Goal: Task Accomplishment & Management: Manage account settings

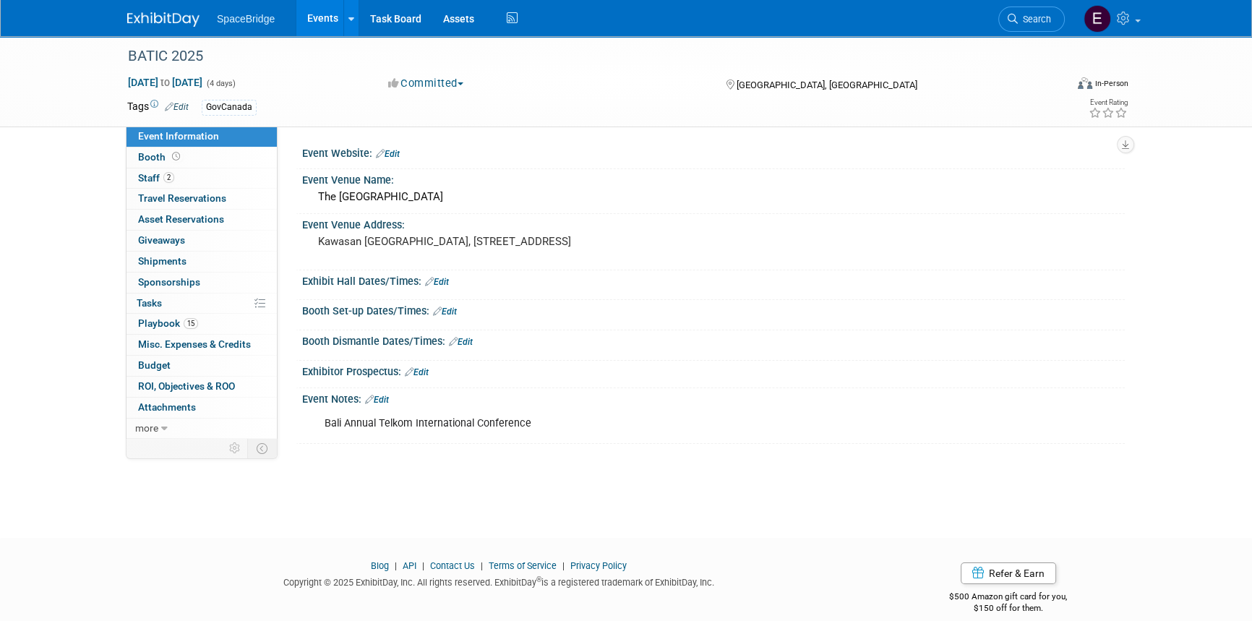
click at [150, 8] on link at bounding box center [172, 13] width 90 height 12
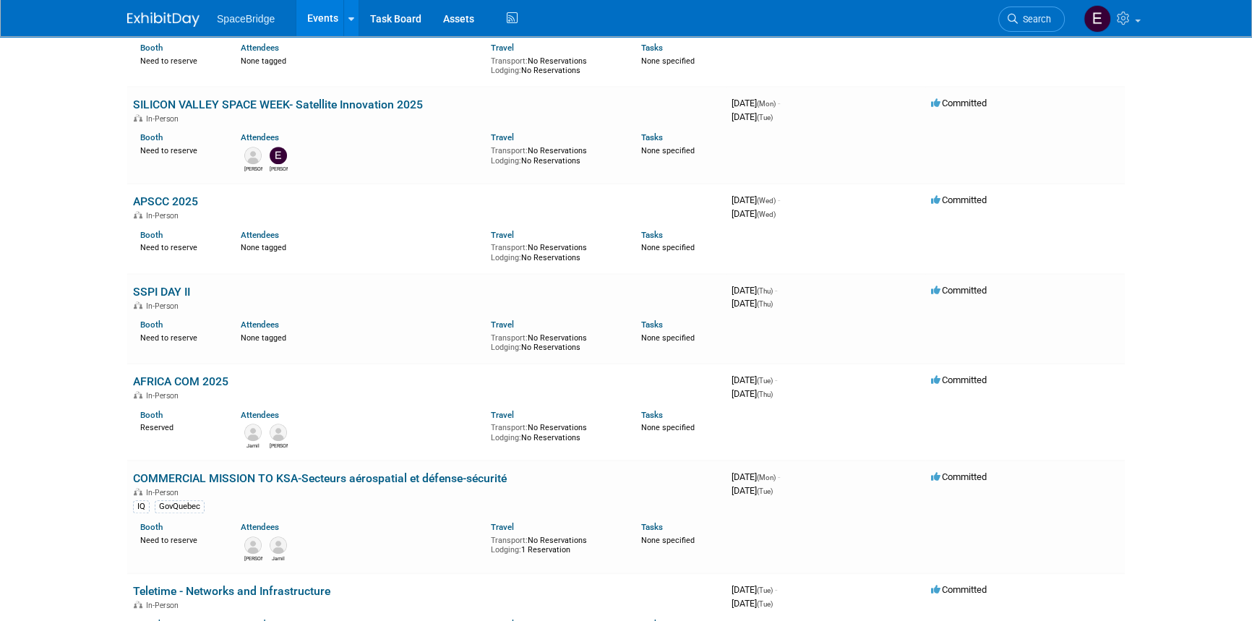
scroll to position [1248, 0]
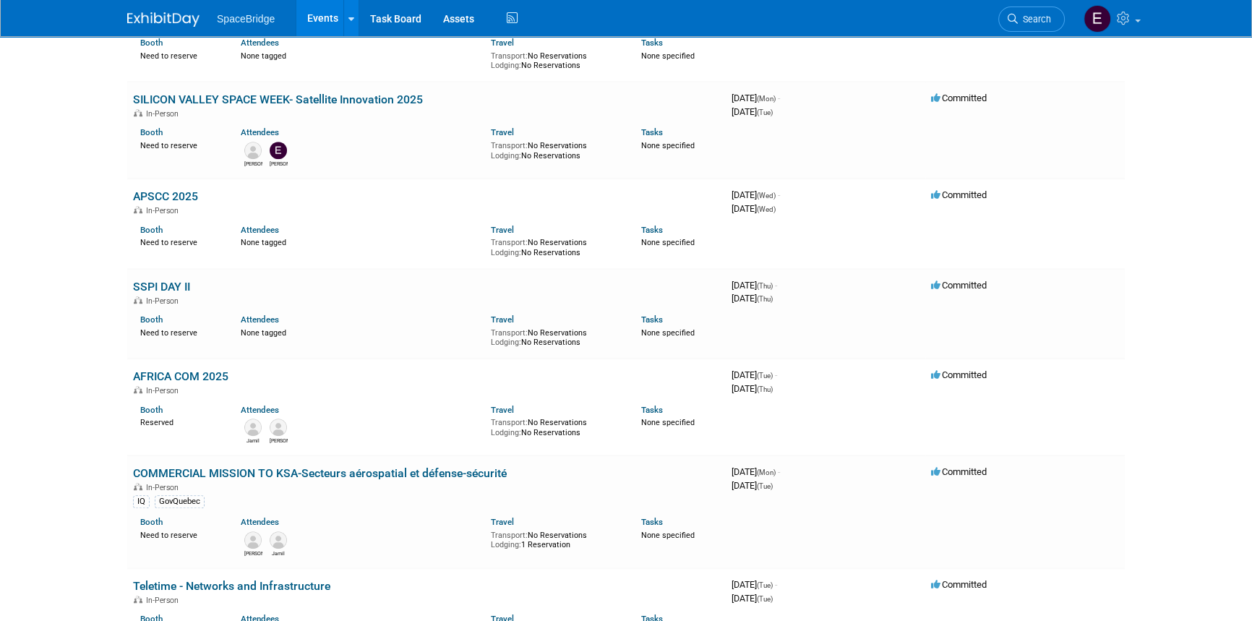
click at [294, 481] on div "In-Person" at bounding box center [426, 487] width 587 height 12
click at [296, 467] on link "COMMERCIAL MISSION TO KSA-Secteurs aérospatial et défense-sécurité" at bounding box center [320, 473] width 374 height 14
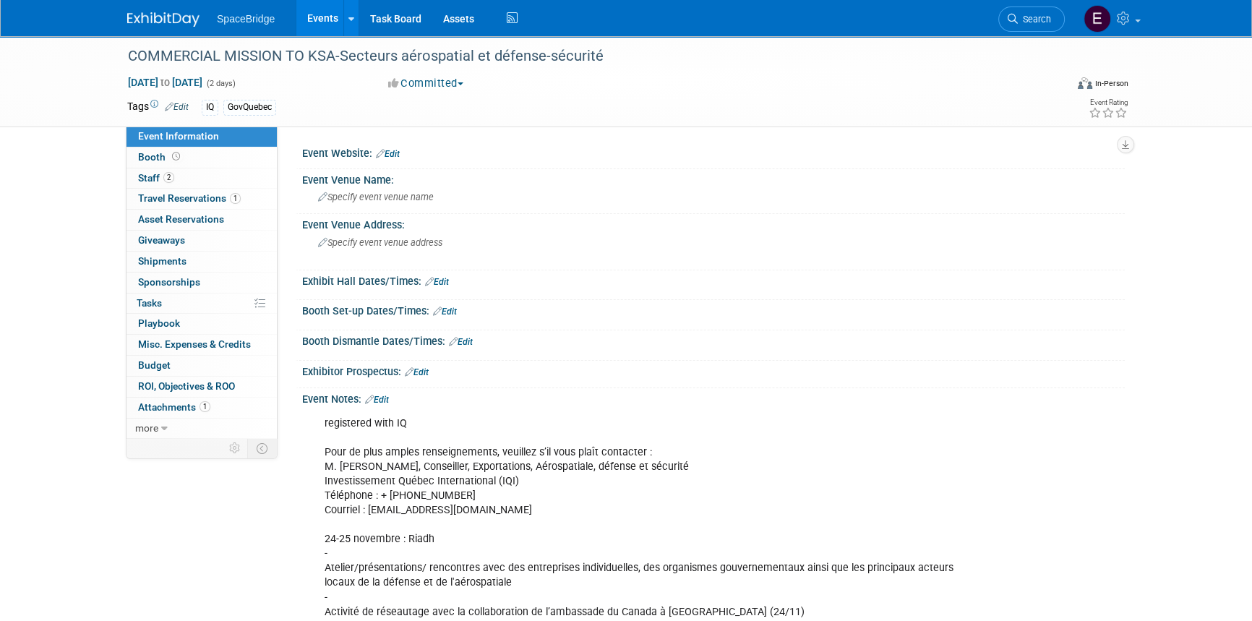
click at [188, 202] on span "Travel Reservations 1" at bounding box center [189, 198] width 103 height 12
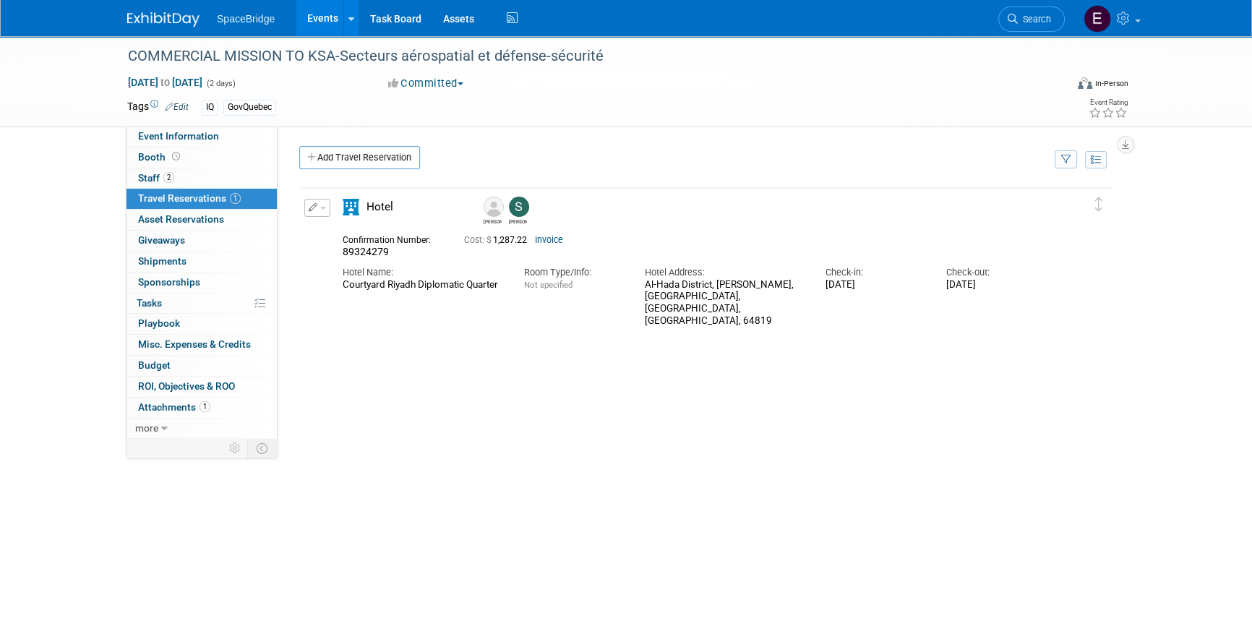
click at [152, 303] on span "Tasks 0%" at bounding box center [149, 303] width 25 height 12
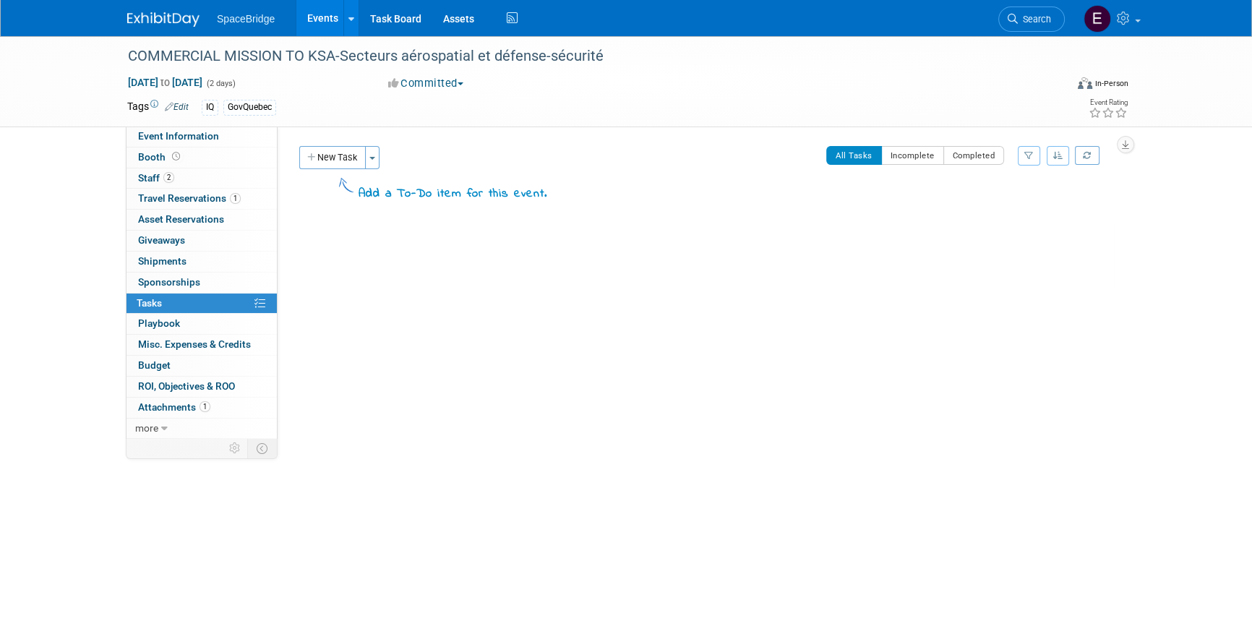
click at [334, 149] on button "New Task" at bounding box center [332, 157] width 67 height 23
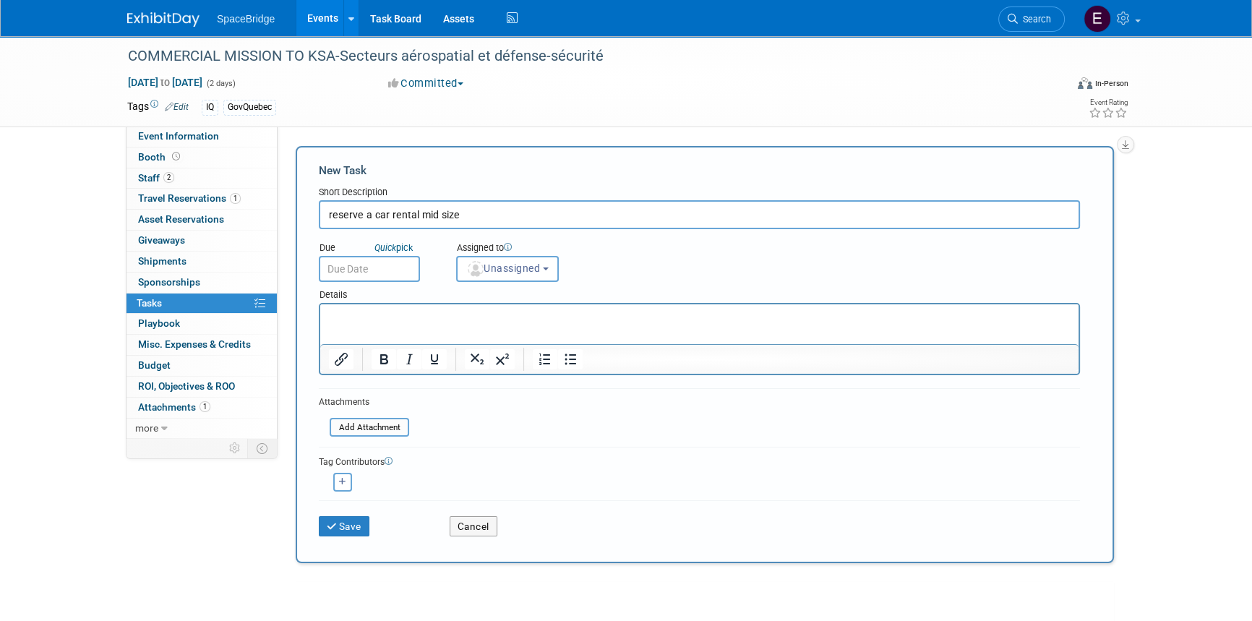
type input "reserve a car rental mid size"
drag, startPoint x: 343, startPoint y: 528, endPoint x: 510, endPoint y: 503, distance: 168.1
click at [344, 528] on button "Save" at bounding box center [344, 526] width 51 height 20
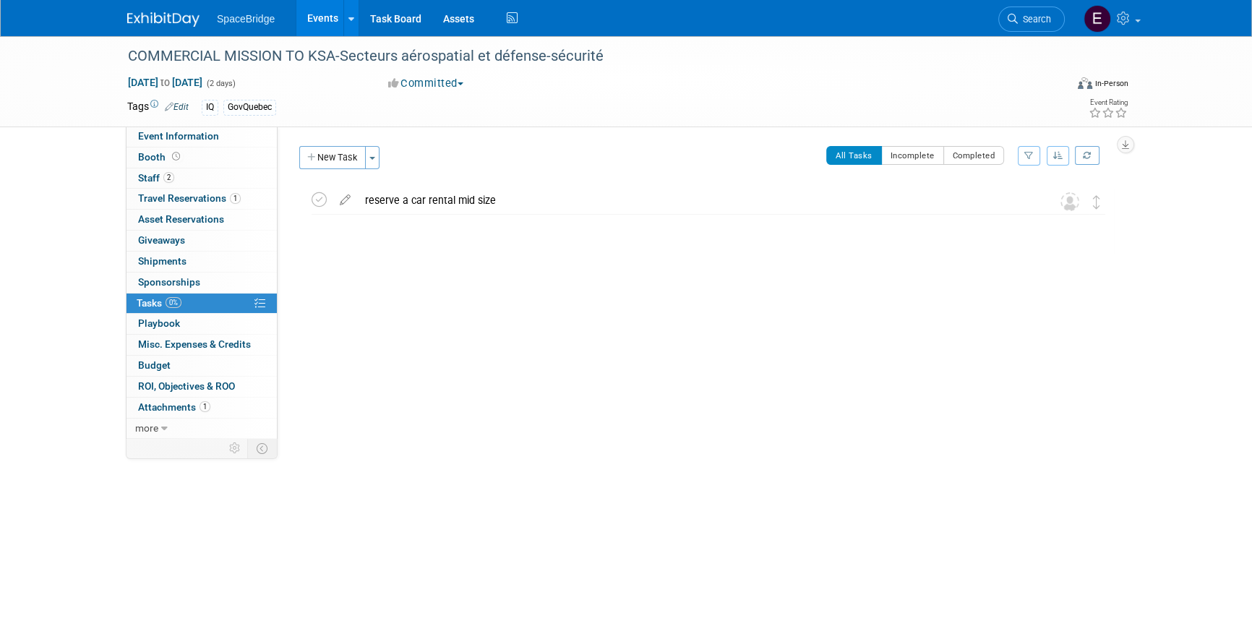
click at [171, 17] on img at bounding box center [163, 19] width 72 height 14
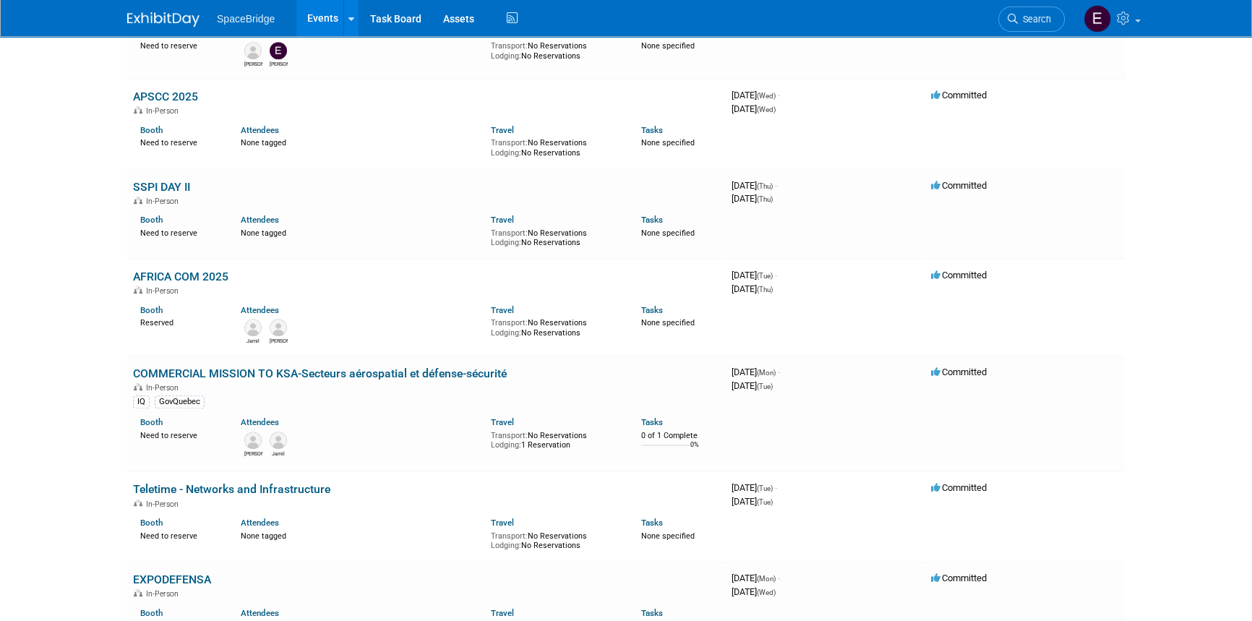
scroll to position [1349, 0]
click at [378, 369] on link "COMMERCIAL MISSION TO KSA-Secteurs aérospatial et défense-sécurité" at bounding box center [320, 373] width 374 height 14
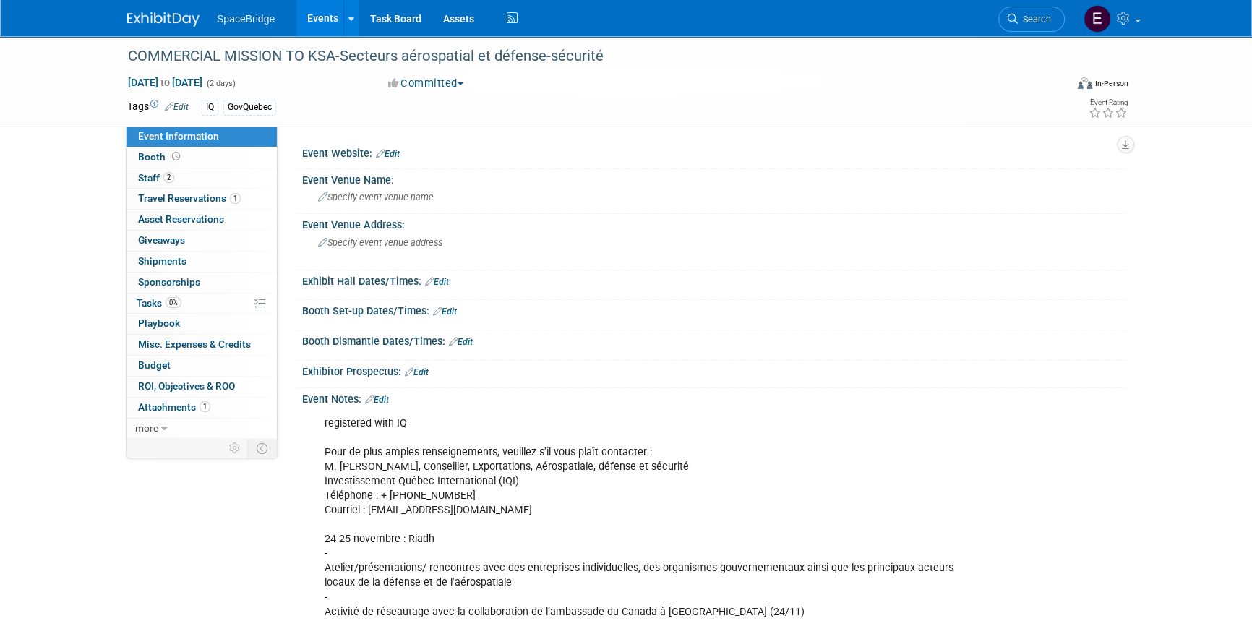
click at [177, 202] on span "Travel Reservations 1" at bounding box center [189, 198] width 103 height 12
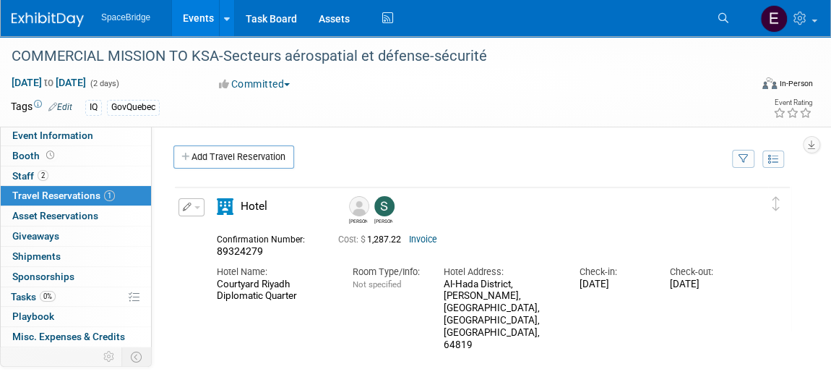
click at [220, 154] on link "Add Travel Reservation" at bounding box center [233, 156] width 121 height 23
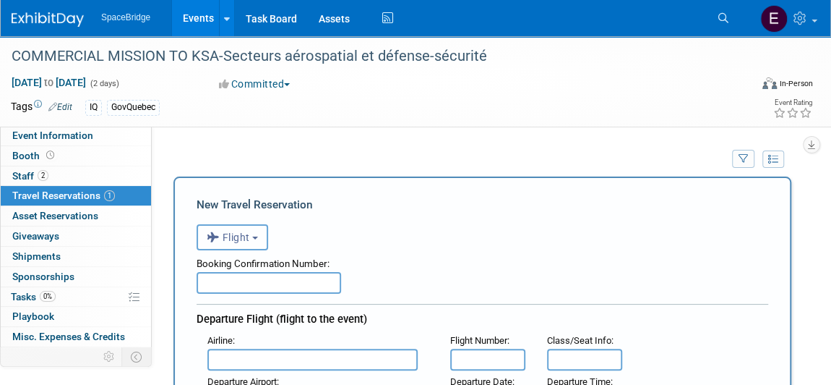
drag, startPoint x: 236, startPoint y: 233, endPoint x: 356, endPoint y: 244, distance: 120.4
click at [236, 233] on span "Flight" at bounding box center [228, 237] width 43 height 12
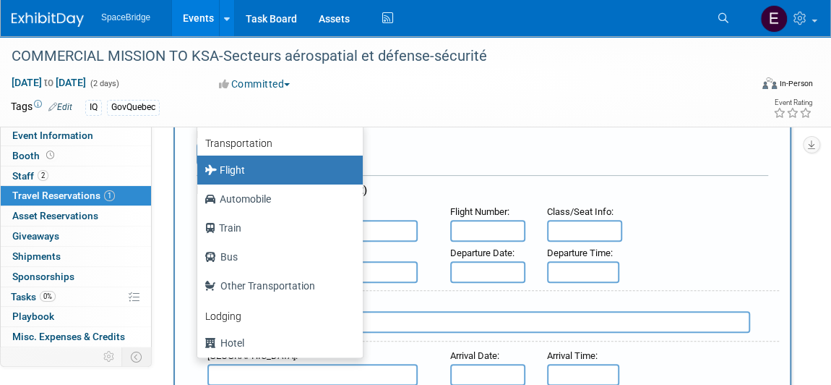
scroll to position [131, 0]
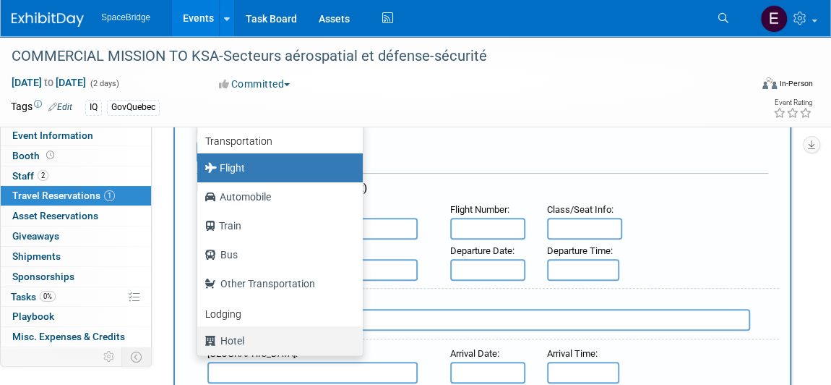
click at [270, 337] on label "Hotel" at bounding box center [277, 340] width 144 height 23
click at [200, 337] on input "Hotel" at bounding box center [194, 338] width 9 height 9
select select "6"
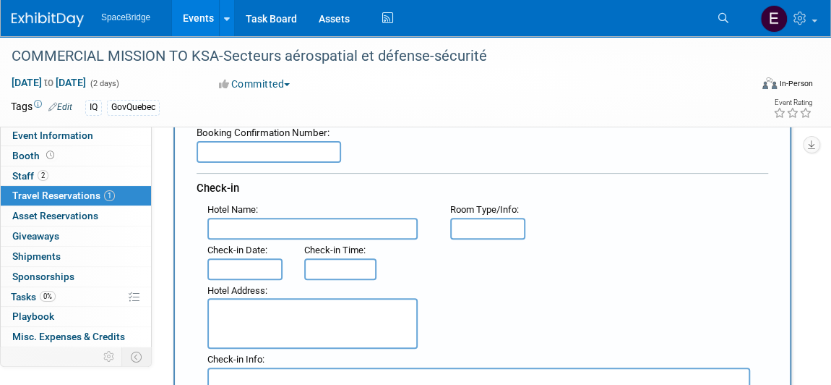
click at [260, 150] on input "text" at bounding box center [269, 152] width 145 height 22
paste input "93202402"
type input "93202402"
click at [249, 220] on input "text" at bounding box center [312, 229] width 210 height 22
paste input "Courtyard Riyadh Diplomatic Quarter"
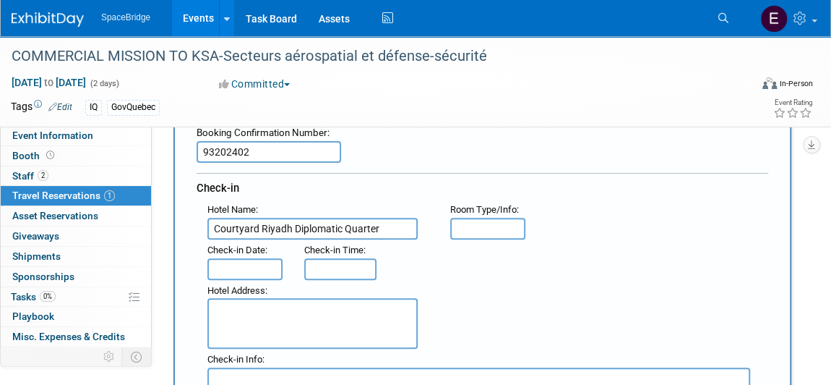
type input "Courtyard Riyadh Diplomatic Quarter"
click at [288, 308] on textarea at bounding box center [312, 323] width 210 height 51
paste textarea "Al-Hada District, [PERSON_NAME], [GEOGRAPHIC_DATA], [GEOGRAPHIC_DATA], [GEOGRAP…"
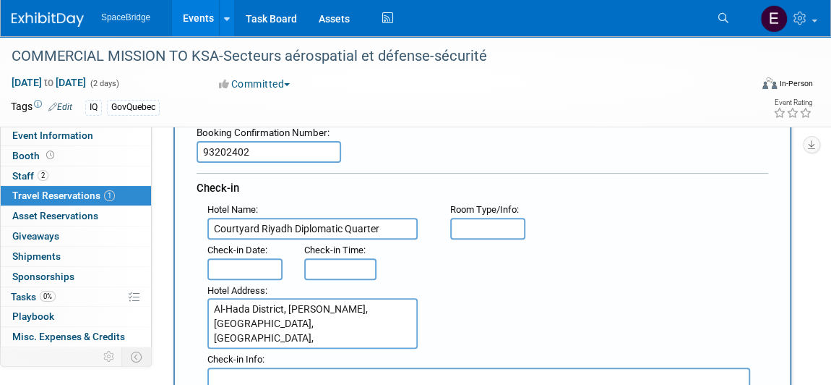
type textarea "Al-Hada District, [PERSON_NAME], [GEOGRAPHIC_DATA], [GEOGRAPHIC_DATA], [GEOGRAP…"
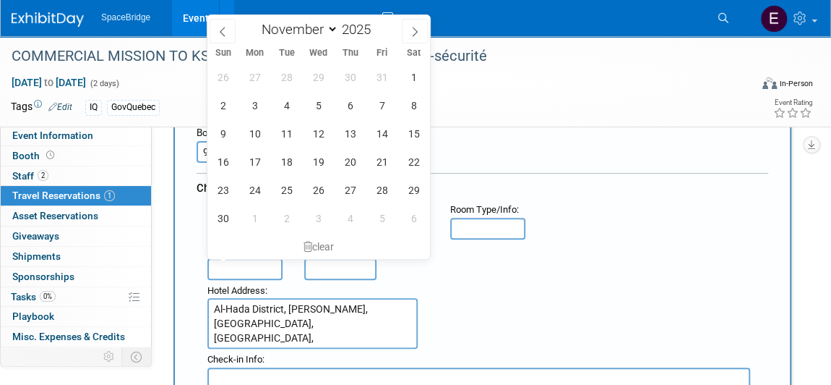
click at [237, 267] on input "text" at bounding box center [244, 269] width 75 height 22
click at [413, 162] on span "22" at bounding box center [414, 161] width 28 height 28
type input "[DATE]"
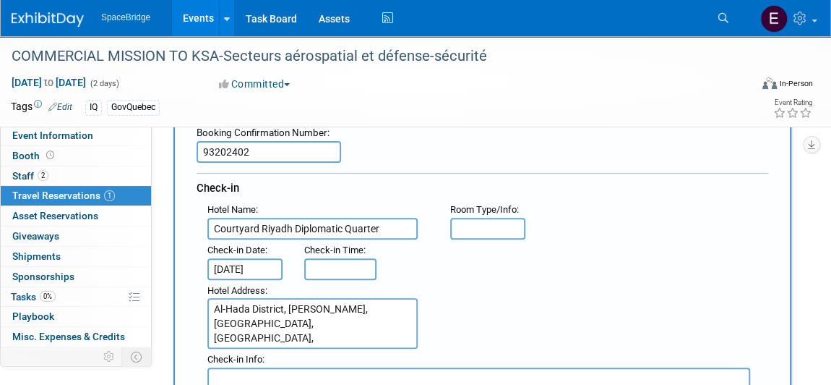
type input "3:00 PM"
click at [351, 272] on input "3:00 PM" at bounding box center [340, 269] width 72 height 22
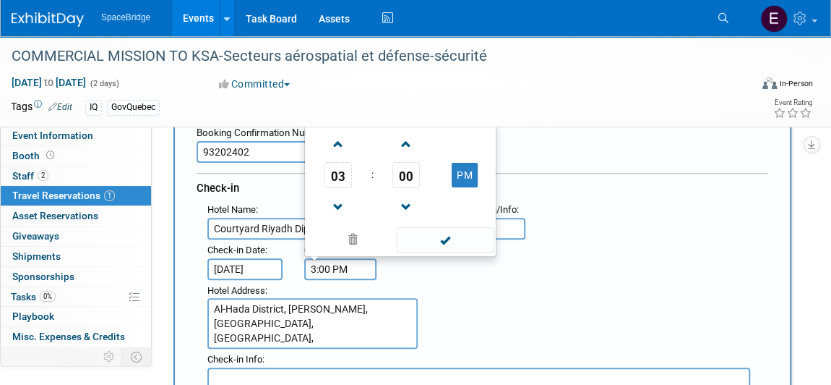
click at [451, 235] on span at bounding box center [446, 239] width 98 height 25
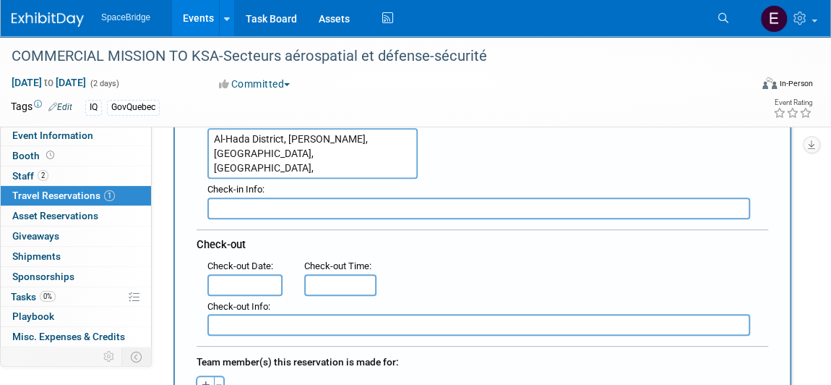
scroll to position [328, 0]
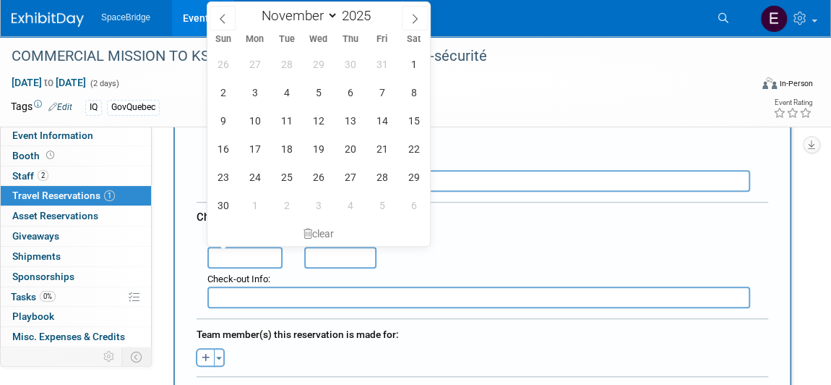
click at [249, 253] on input "text" at bounding box center [244, 257] width 75 height 22
click at [323, 181] on span "26" at bounding box center [318, 177] width 28 height 28
type input "[DATE]"
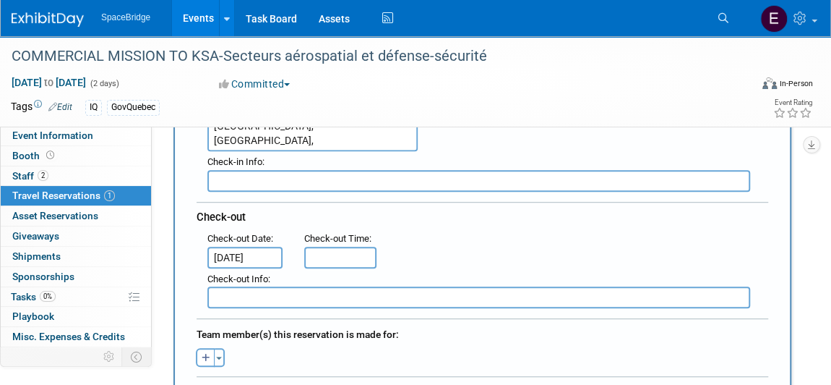
type input "11:00 AM"
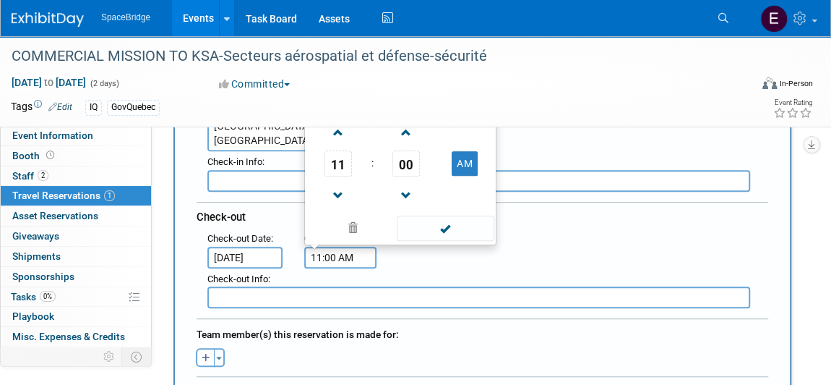
click at [342, 252] on input "11:00 AM" at bounding box center [340, 257] width 72 height 22
click at [445, 223] on span at bounding box center [446, 227] width 98 height 25
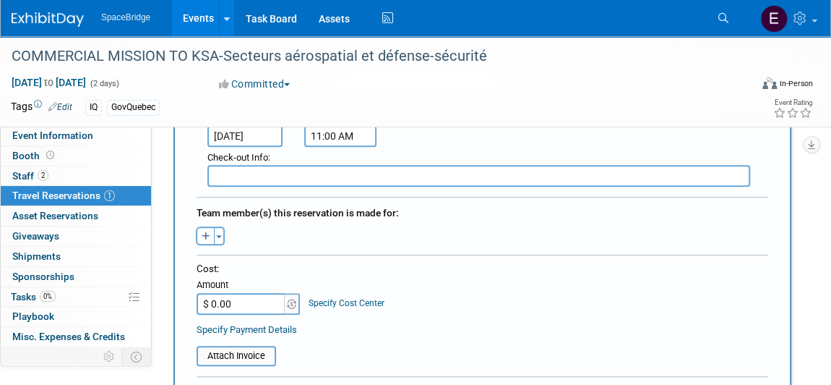
scroll to position [460, 0]
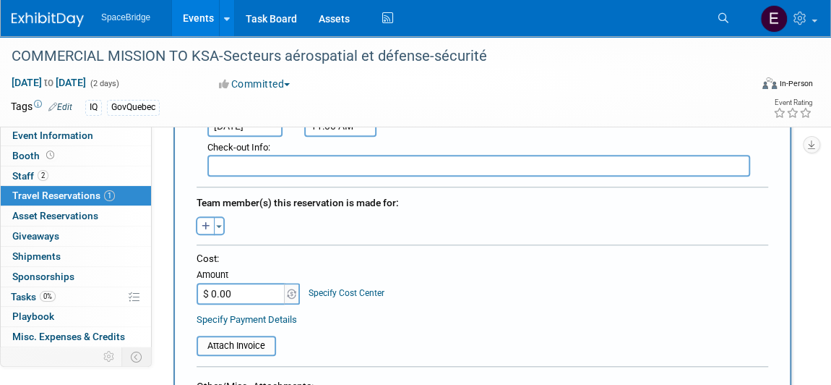
click at [218, 225] on span "button" at bounding box center [219, 226] width 6 height 3
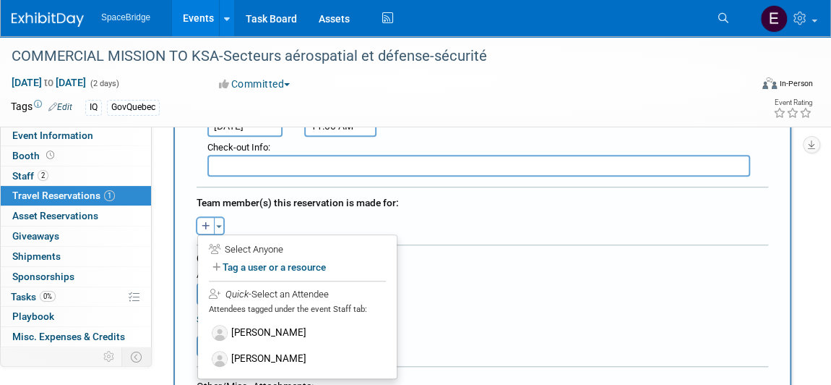
click at [283, 348] on label "[PERSON_NAME]" at bounding box center [297, 359] width 179 height 26
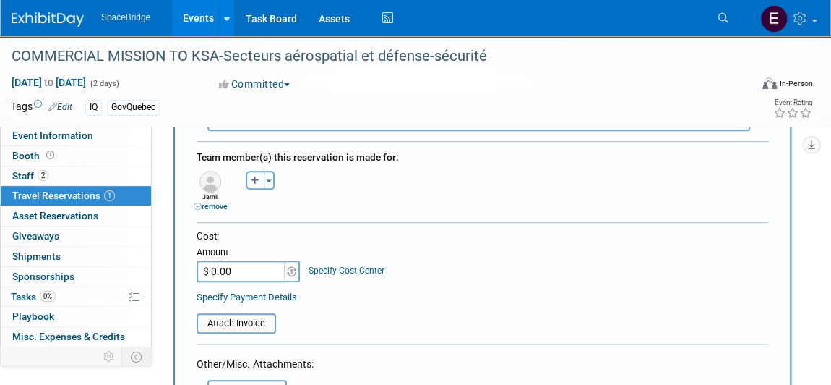
scroll to position [526, 0]
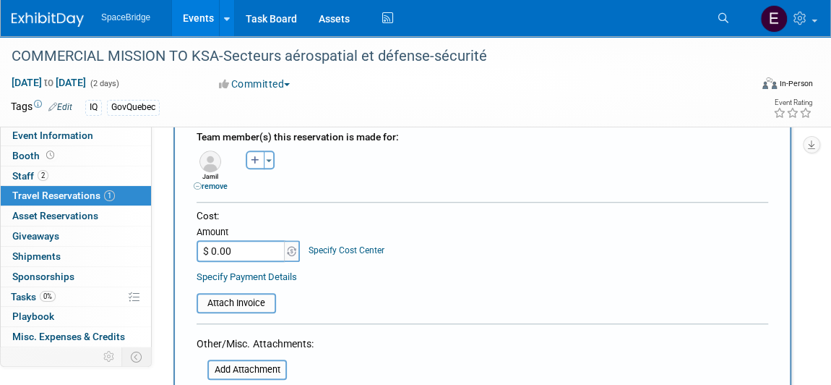
click at [247, 241] on input "$ 0.00" at bounding box center [242, 251] width 90 height 22
paste input "1,287.19"
type input "$ 1,287.19"
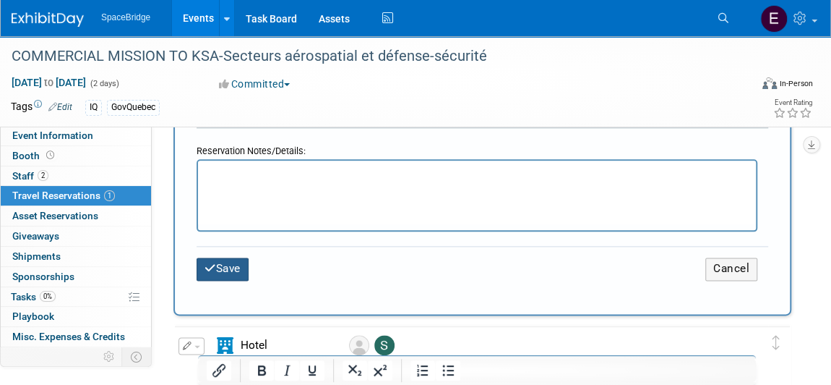
click at [226, 262] on button "Save" at bounding box center [223, 268] width 52 height 22
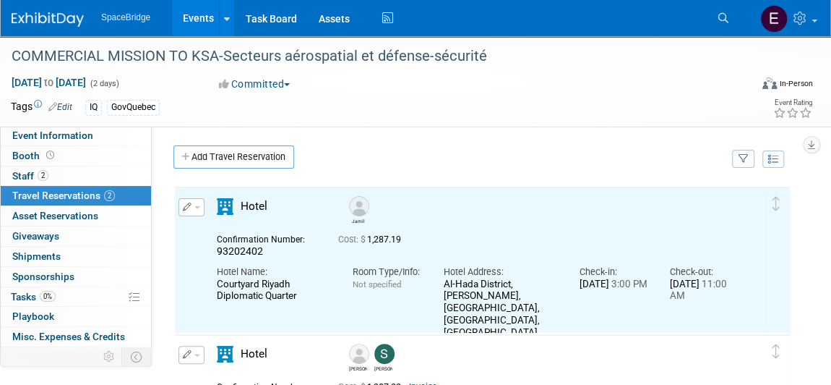
scroll to position [0, 0]
